Goal: Learn about a topic

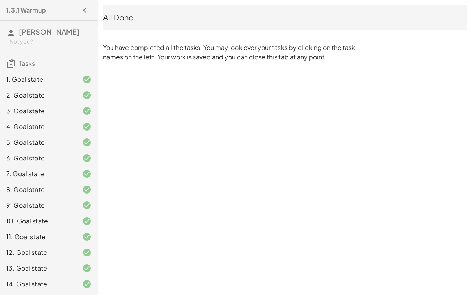
click at [76, 213] on div "10. Goal state" at bounding box center [49, 221] width 98 height 16
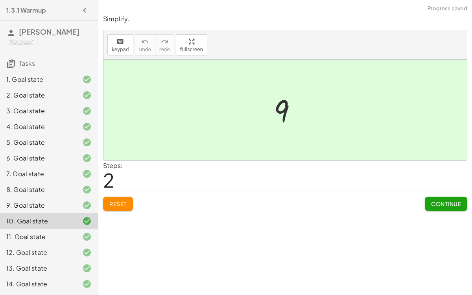
click at [60, 138] on div "5. Goal state" at bounding box center [37, 142] width 63 height 9
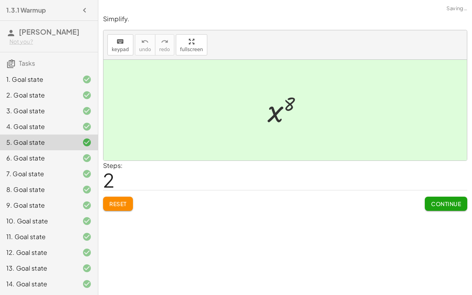
click at [67, 122] on div "4. Goal state" at bounding box center [37, 126] width 63 height 9
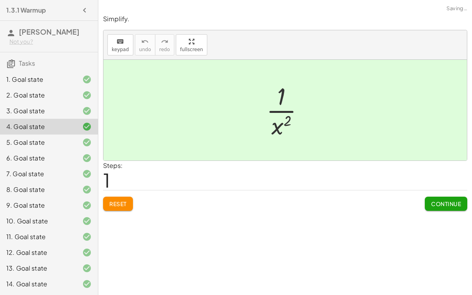
click at [60, 75] on div "1. Goal state" at bounding box center [37, 79] width 63 height 9
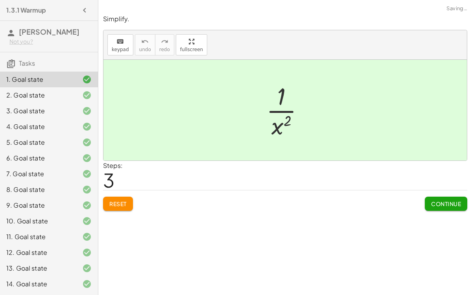
click at [115, 197] on button "Reset" at bounding box center [118, 204] width 30 height 14
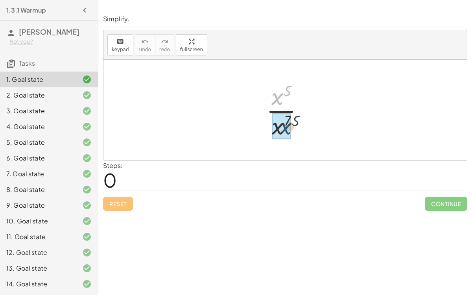
drag, startPoint x: 281, startPoint y: 96, endPoint x: 290, endPoint y: 126, distance: 31.3
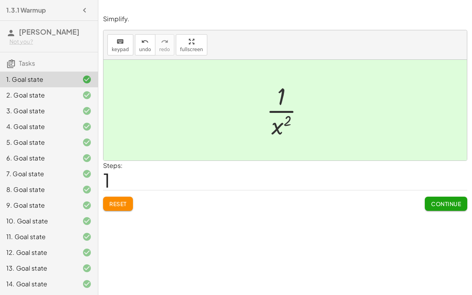
click at [289, 112] on div at bounding box center [289, 110] width 52 height 61
click at [285, 111] on div at bounding box center [289, 110] width 52 height 61
click at [101, 197] on div "Simplify. keyboard keypad undo undo redo redo fullscreen · x 5 · x 7 · 1 · x ( …" at bounding box center [285, 113] width 374 height 206
click at [111, 200] on span "Reset" at bounding box center [117, 203] width 17 height 7
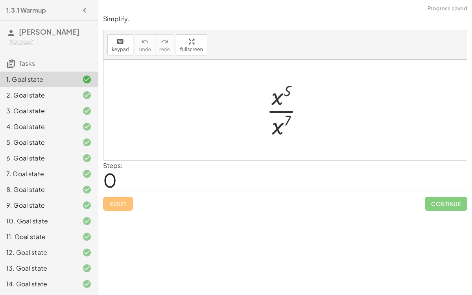
click at [307, 91] on div at bounding box center [289, 110] width 52 height 61
click at [271, 110] on div at bounding box center [289, 110] width 52 height 61
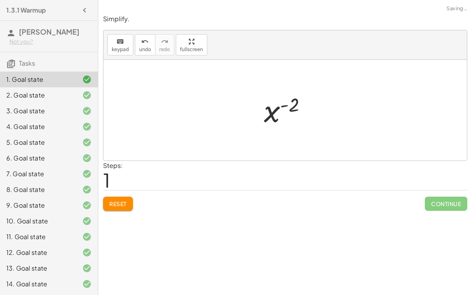
click at [287, 102] on div at bounding box center [288, 110] width 57 height 39
click at [278, 108] on div at bounding box center [288, 110] width 57 height 39
click at [283, 103] on div at bounding box center [288, 110] width 57 height 39
click at [292, 104] on div at bounding box center [288, 110] width 57 height 39
drag, startPoint x: 291, startPoint y: 102, endPoint x: 268, endPoint y: 109, distance: 24.7
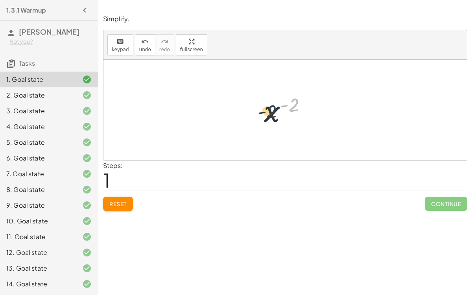
click at [268, 109] on div at bounding box center [288, 110] width 57 height 39
click at [266, 109] on div at bounding box center [288, 110] width 57 height 39
click at [108, 197] on button "Reset" at bounding box center [118, 204] width 30 height 14
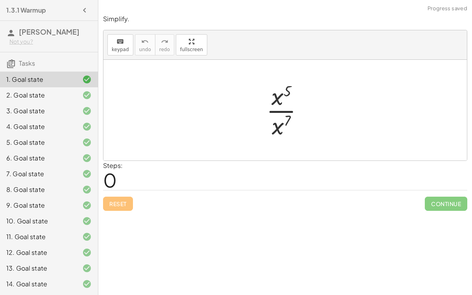
click at [278, 133] on div at bounding box center [289, 110] width 52 height 61
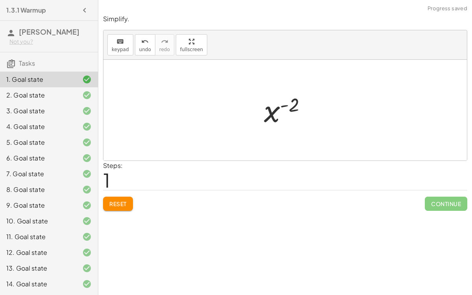
click at [284, 106] on div at bounding box center [288, 110] width 57 height 39
click at [82, 91] on div at bounding box center [81, 95] width 22 height 9
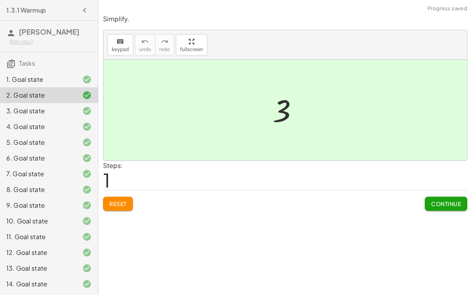
click at [123, 198] on button "Reset" at bounding box center [118, 204] width 30 height 14
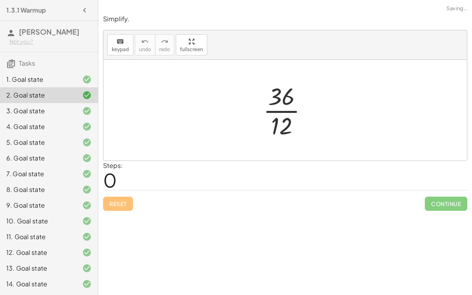
click at [45, 103] on div "3. Goal state" at bounding box center [49, 111] width 98 height 16
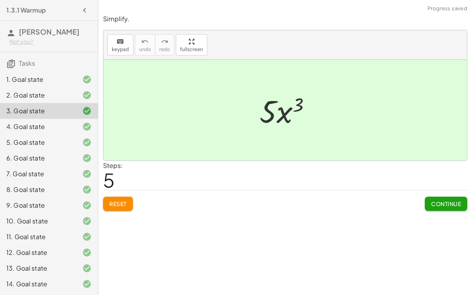
click at [116, 200] on span "Reset" at bounding box center [117, 203] width 17 height 7
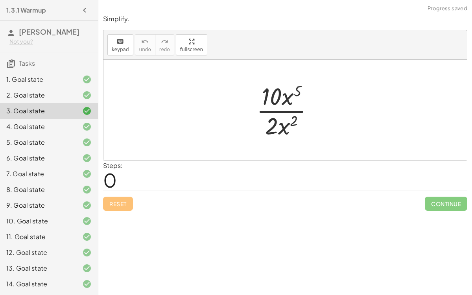
click at [278, 109] on div at bounding box center [289, 110] width 72 height 61
click at [278, 120] on div at bounding box center [289, 110] width 72 height 61
click at [284, 93] on div at bounding box center [289, 110] width 72 height 61
drag, startPoint x: 262, startPoint y: 96, endPoint x: 268, endPoint y: 133, distance: 38.2
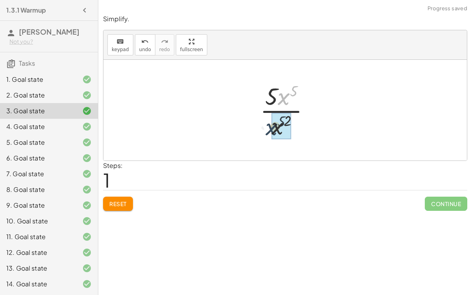
drag, startPoint x: 285, startPoint y: 94, endPoint x: 273, endPoint y: 125, distance: 33.4
click at [286, 119] on div at bounding box center [288, 110] width 59 height 61
click at [283, 108] on div at bounding box center [288, 110] width 59 height 61
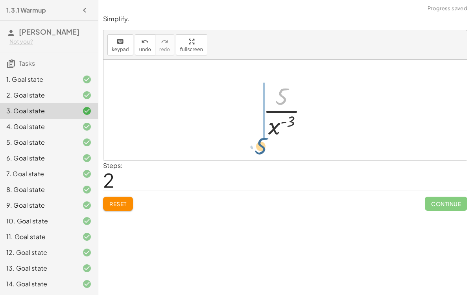
drag, startPoint x: 281, startPoint y: 94, endPoint x: 263, endPoint y: 138, distance: 46.9
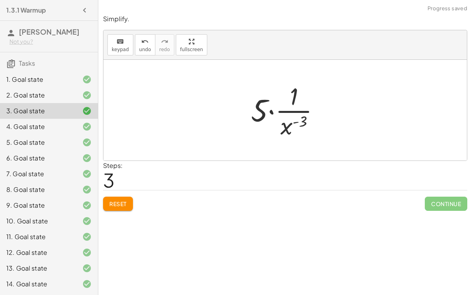
click at [271, 103] on div at bounding box center [288, 110] width 83 height 61
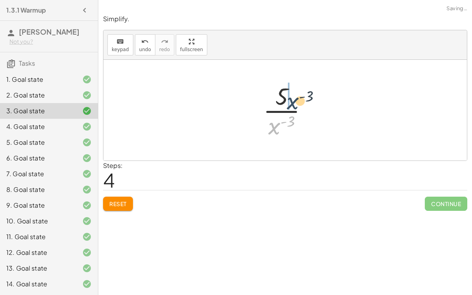
drag, startPoint x: 271, startPoint y: 124, endPoint x: 291, endPoint y: 97, distance: 33.8
click at [291, 97] on div at bounding box center [288, 110] width 59 height 61
